Goal: Navigation & Orientation: Find specific page/section

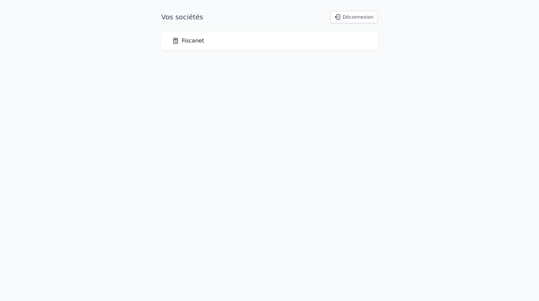
click at [184, 43] on link "Fiscanet" at bounding box center [188, 41] width 32 height 8
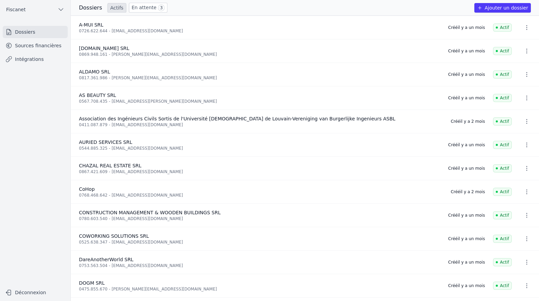
click at [39, 43] on link "Sources financières" at bounding box center [35, 45] width 65 height 12
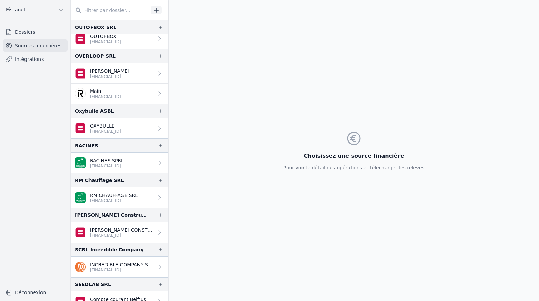
scroll to position [1015, 0]
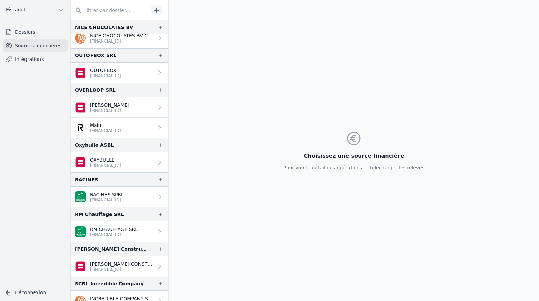
click at [115, 131] on p "[FINANCIAL_ID]" at bounding box center [105, 130] width 31 height 5
